Goal: Task Accomplishment & Management: Manage account settings

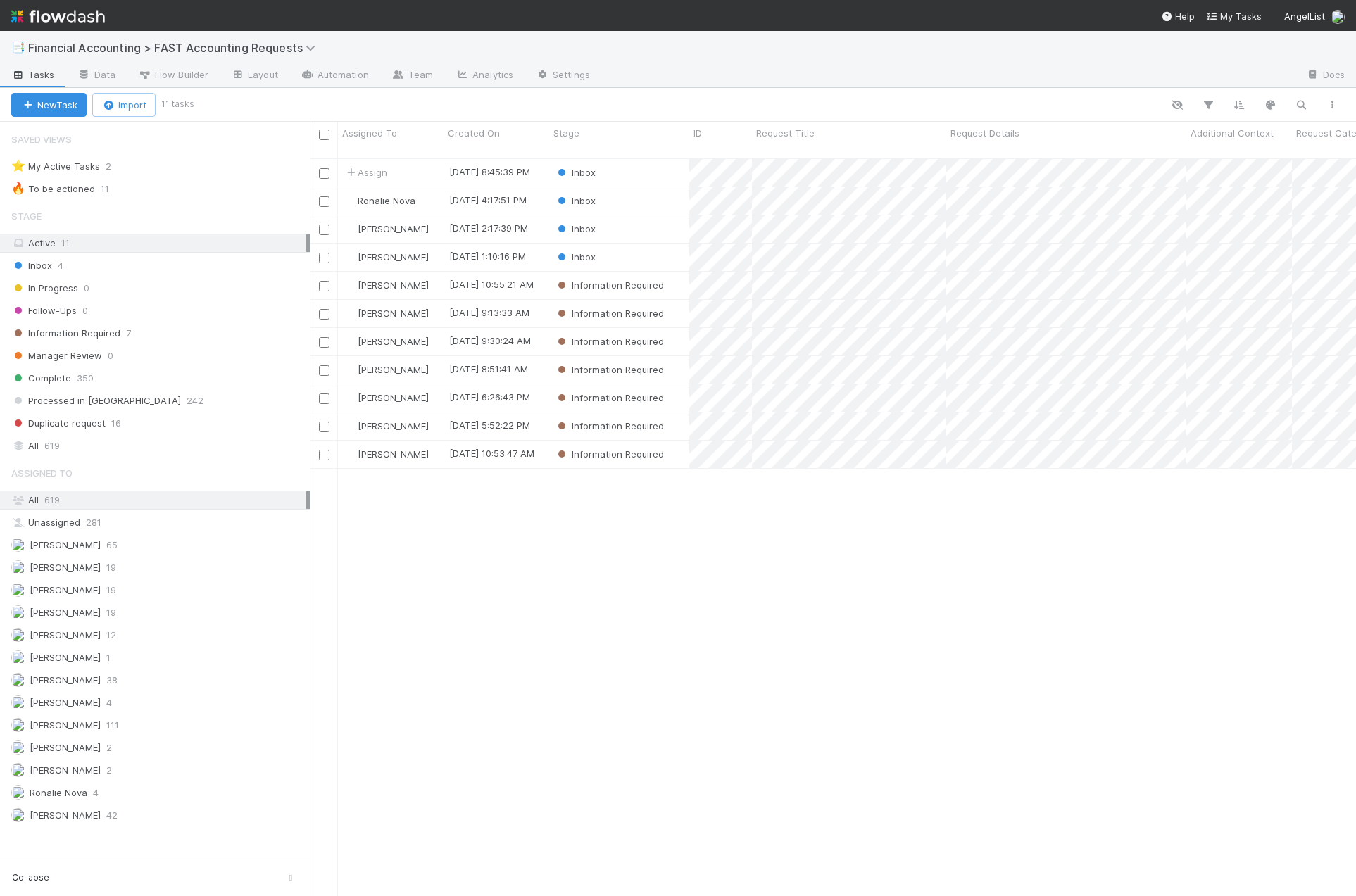
scroll to position [739, 1036]
click at [649, 192] on div "Follow-Ups" at bounding box center [619, 201] width 140 height 28
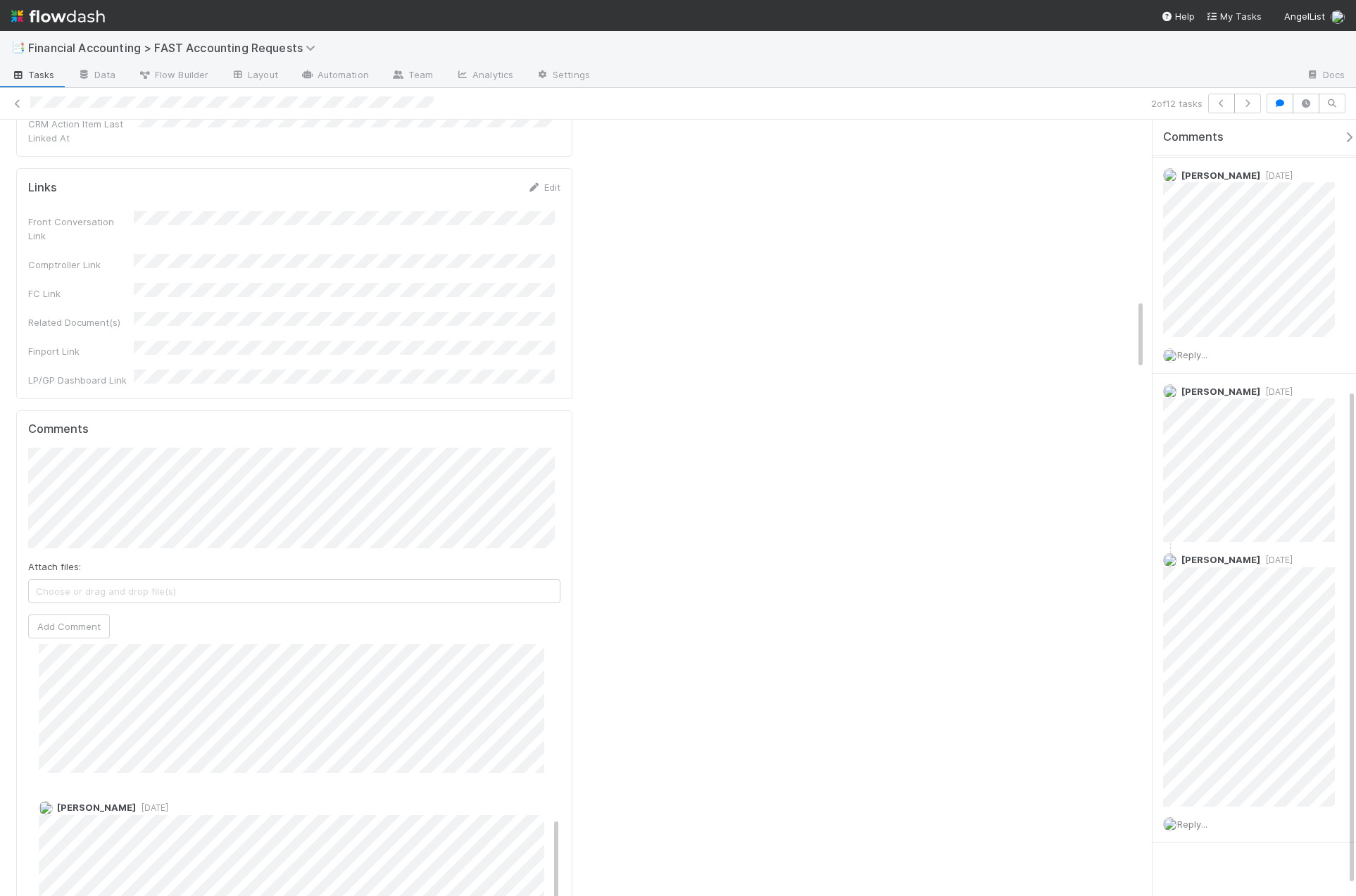
scroll to position [451, 0]
click at [19, 101] on icon at bounding box center [17, 104] width 14 height 9
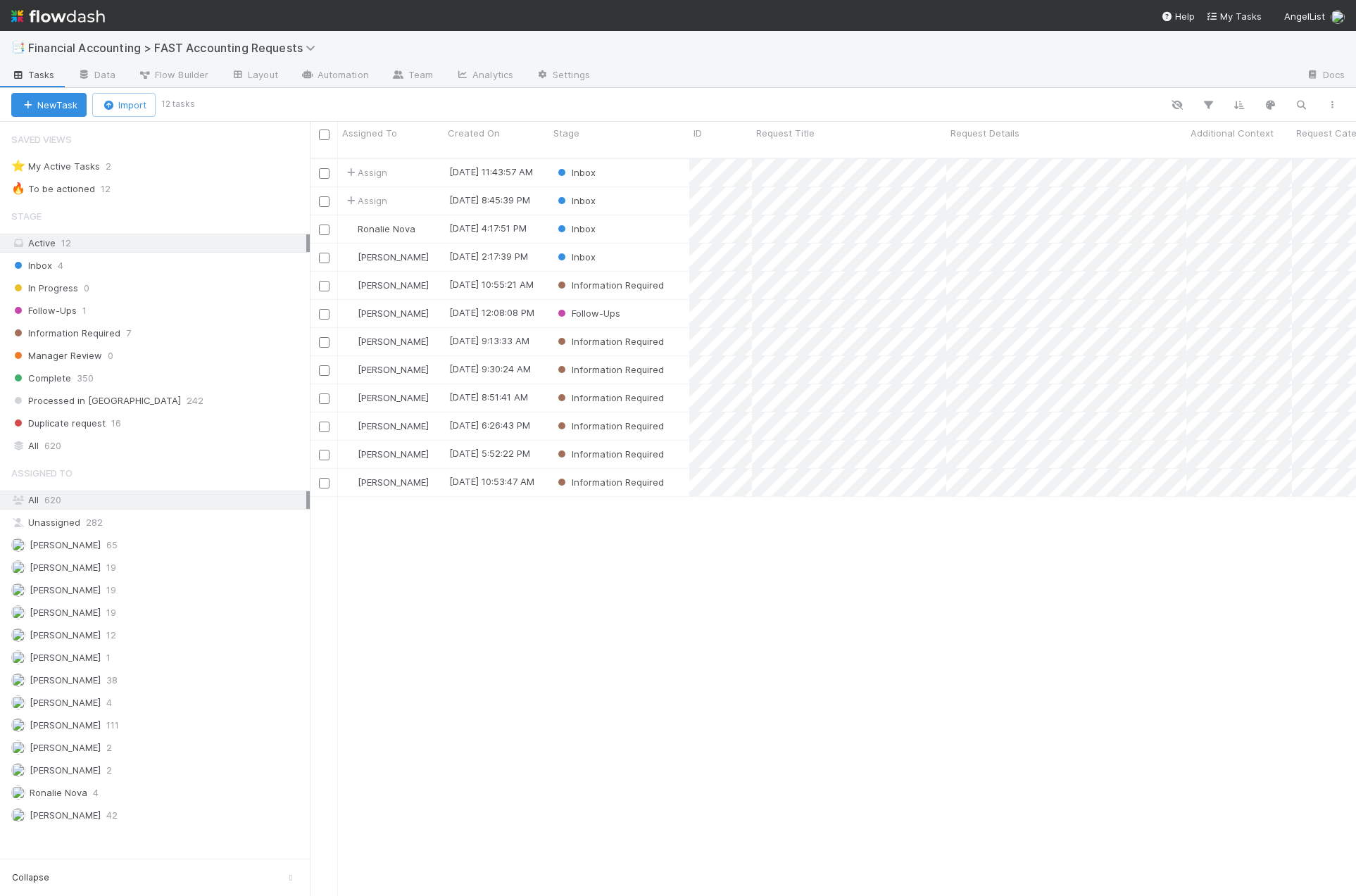
scroll to position [739, 1036]
click at [654, 159] on div "Inbox" at bounding box center [619, 172] width 140 height 28
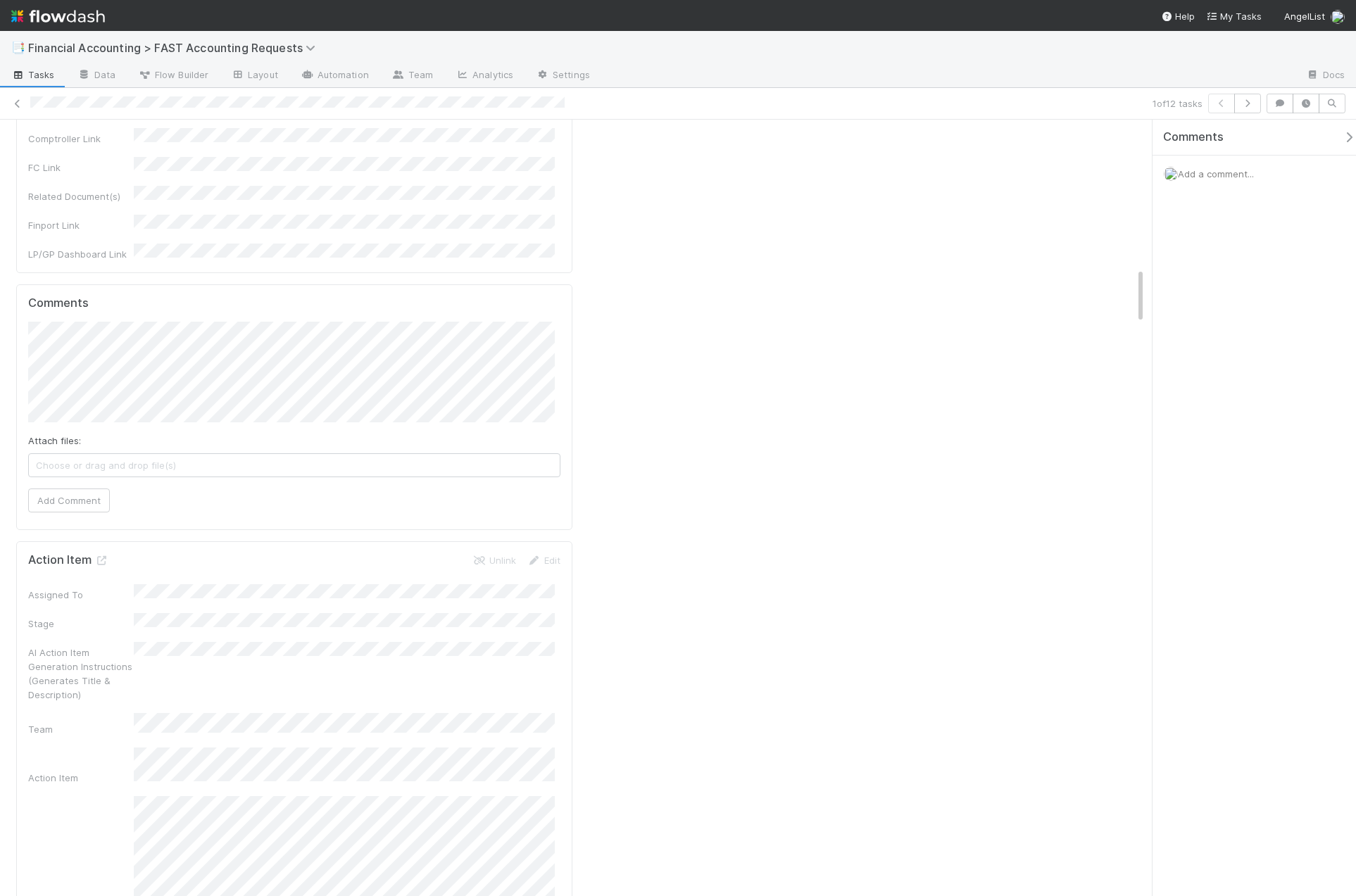
scroll to position [2041, 0]
drag, startPoint x: 1141, startPoint y: 287, endPoint x: 1127, endPoint y: 143, distance: 144.7
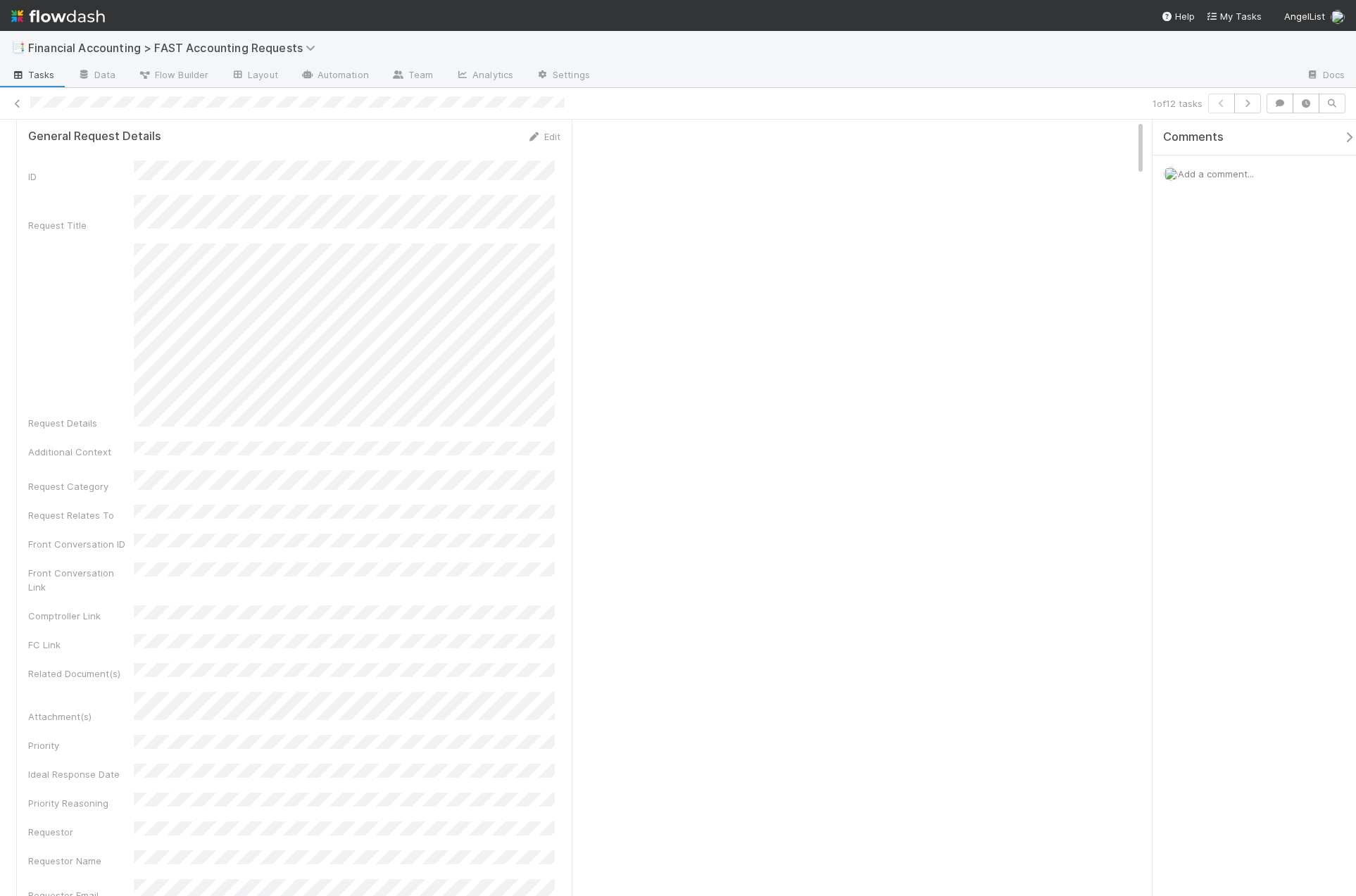
scroll to position [0, 0]
click at [106, 149] on button "Assign" at bounding box center [112, 142] width 68 height 24
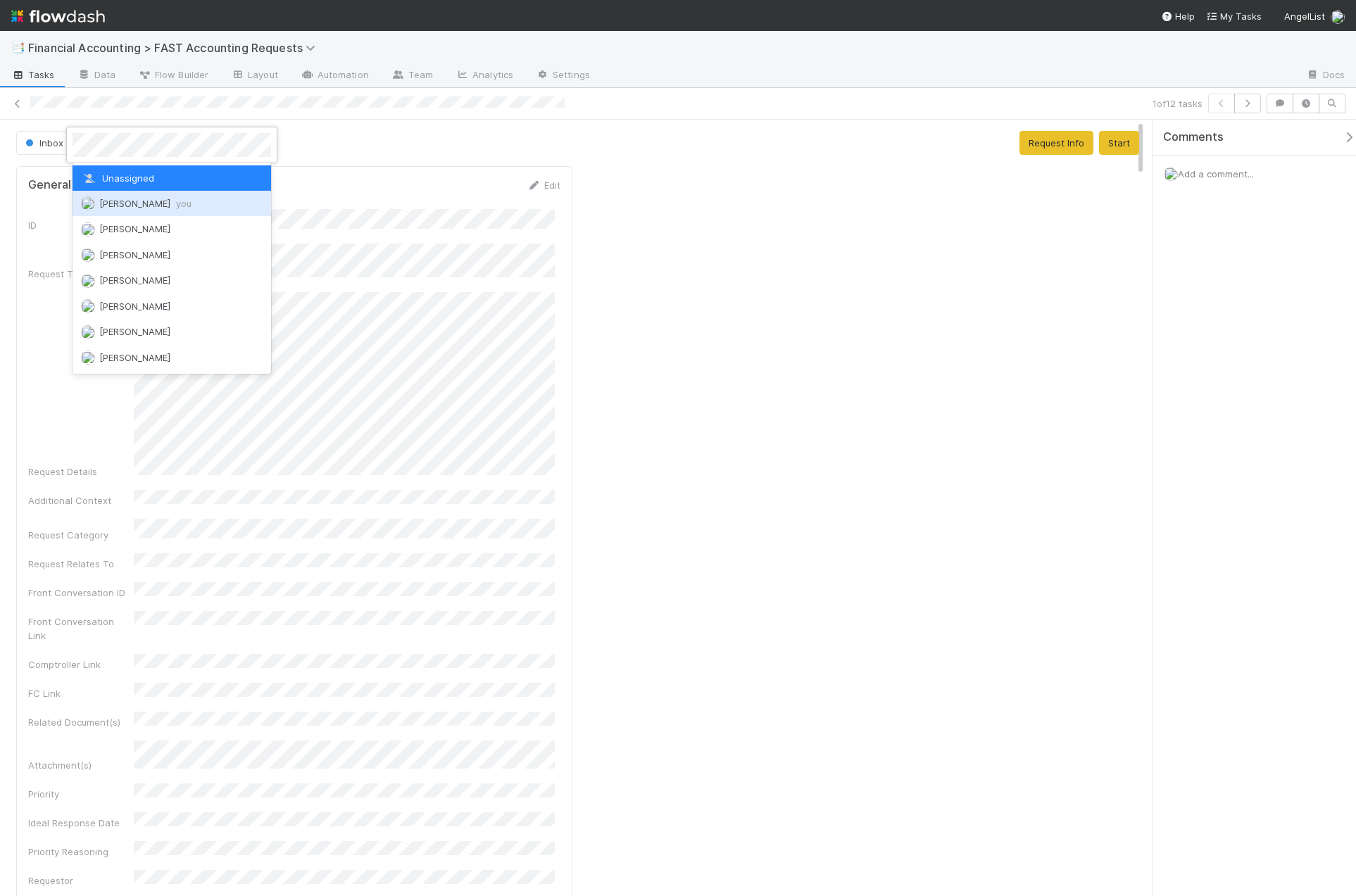
click at [130, 212] on div "[PERSON_NAME] you" at bounding box center [172, 204] width 199 height 25
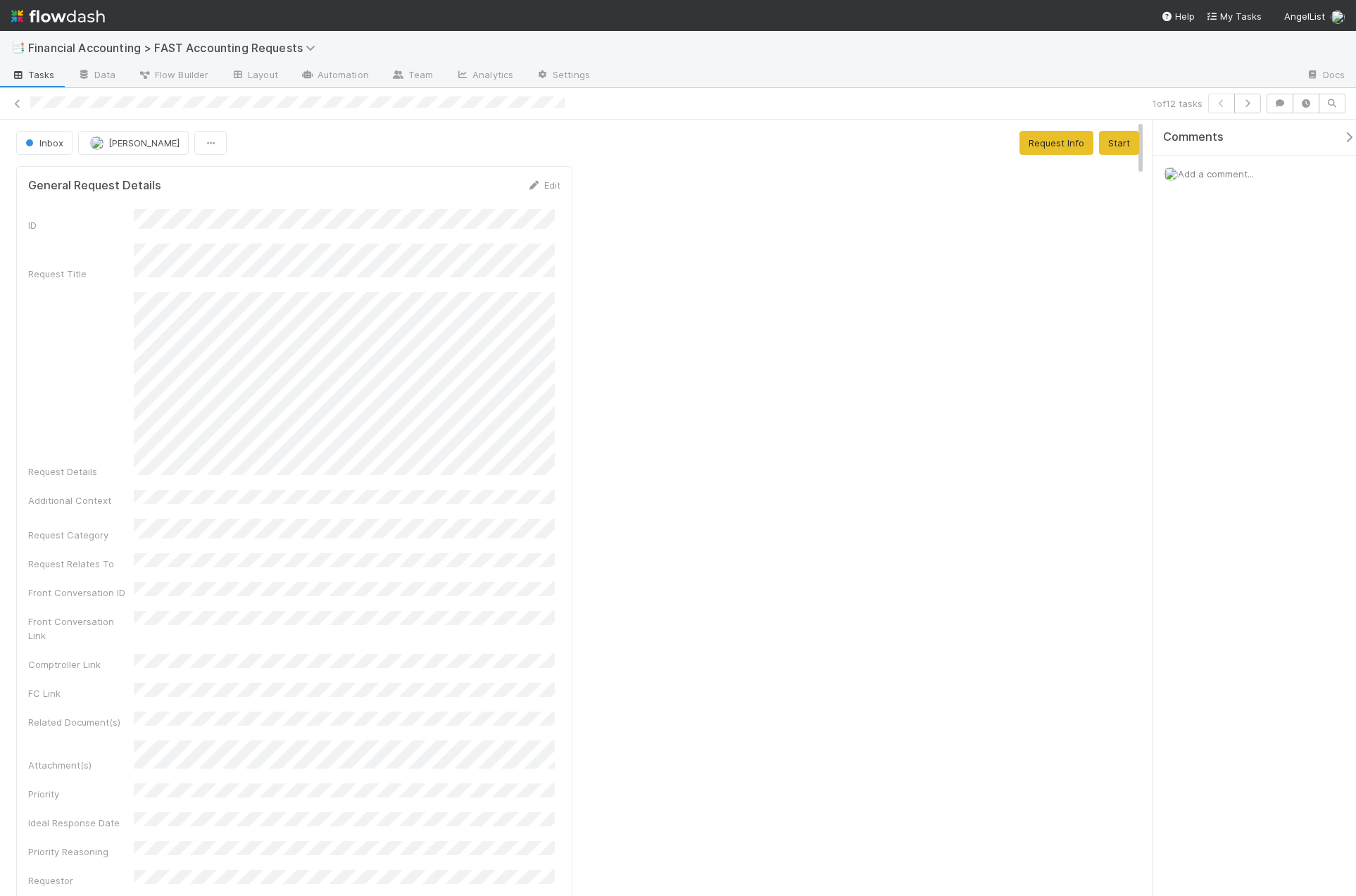
click at [1213, 188] on div "Add a comment..." at bounding box center [1259, 174] width 214 height 37
click at [1222, 181] on div "Add a comment..." at bounding box center [1259, 174] width 214 height 37
click at [1224, 170] on span "Add a comment..." at bounding box center [1216, 173] width 76 height 11
click at [1249, 288] on span "[PERSON_NAME]" at bounding box center [1247, 286] width 71 height 11
